Goal: Navigation & Orientation: Go to known website

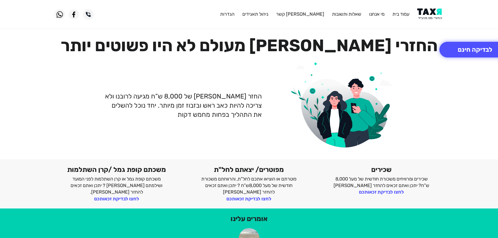
click at [428, 12] on img at bounding box center [430, 14] width 26 height 12
click at [427, 11] on img at bounding box center [430, 14] width 26 height 12
